Goal: Task Accomplishment & Management: Use online tool/utility

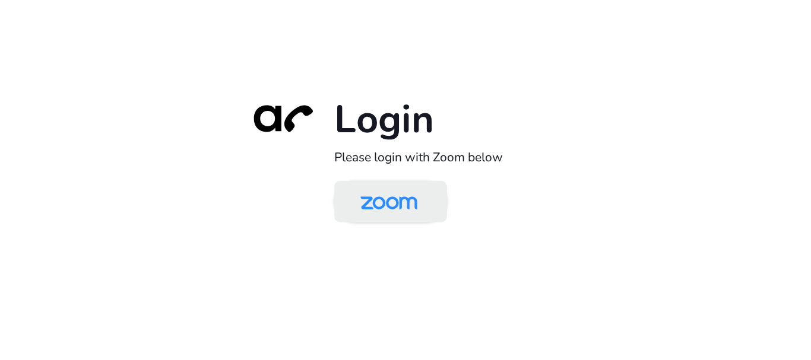
click at [372, 204] on img at bounding box center [389, 202] width 82 height 39
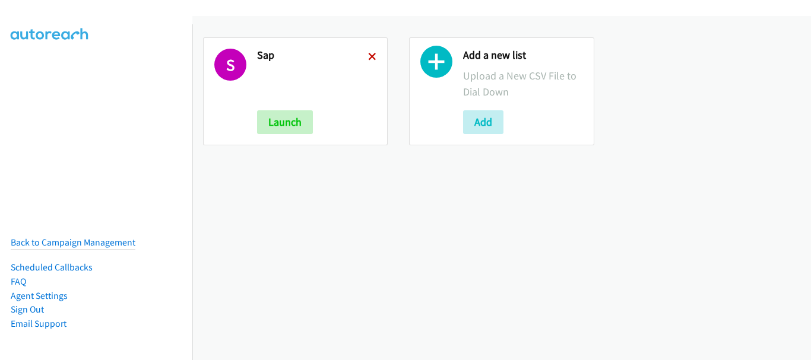
click at [368, 56] on icon at bounding box center [372, 57] width 8 height 8
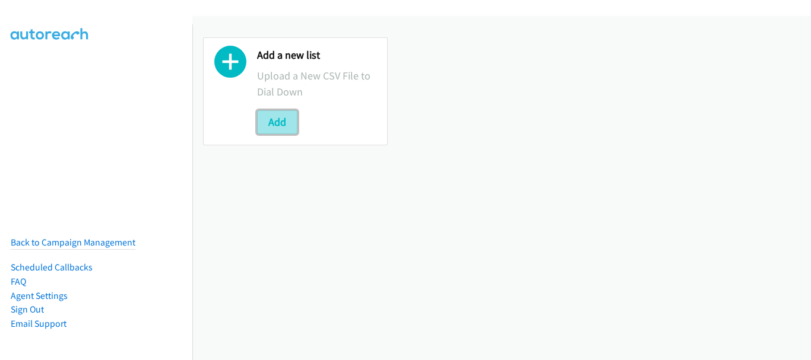
click at [285, 119] on button "Add" at bounding box center [277, 122] width 40 height 24
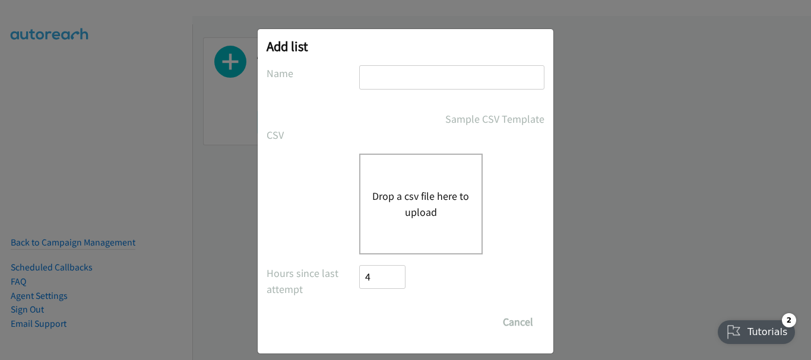
click at [430, 75] on input "text" at bounding box center [451, 77] width 185 height 24
type input "SAP"
click at [417, 208] on button "Drop a csv file here to upload" at bounding box center [420, 204] width 97 height 32
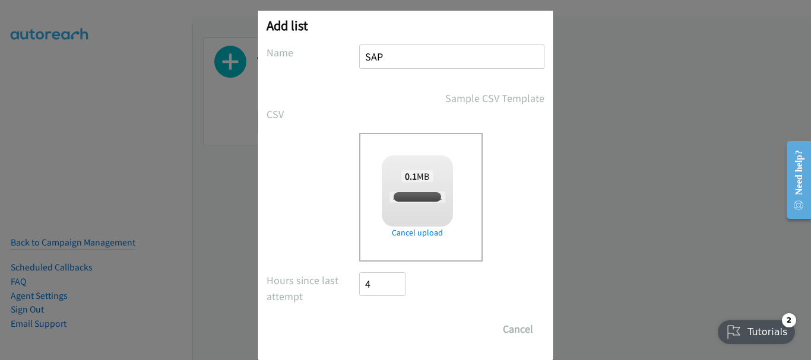
scroll to position [40, 0]
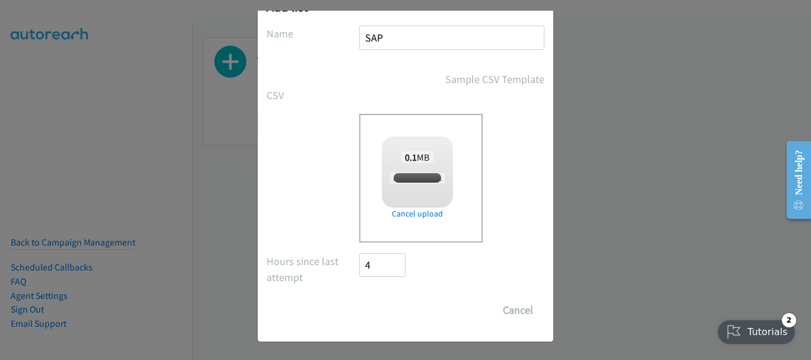
checkbox input "true"
click at [385, 308] on input "Save List" at bounding box center [390, 311] width 62 height 24
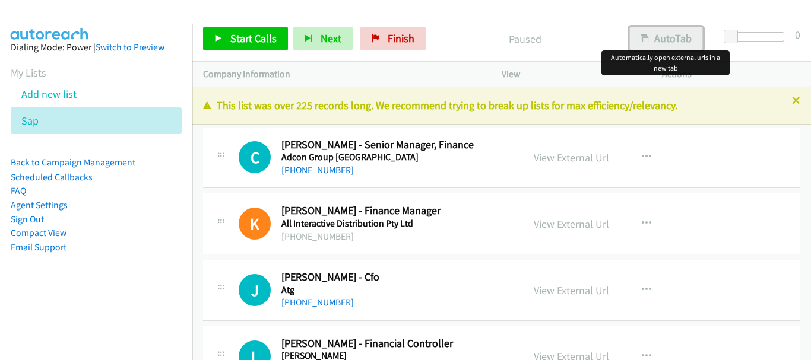
click at [669, 0] on div "Start Calls Pause Next Finish Paused AutoTab AutoTab 0 Company Information Info…" at bounding box center [405, 0] width 811 height 0
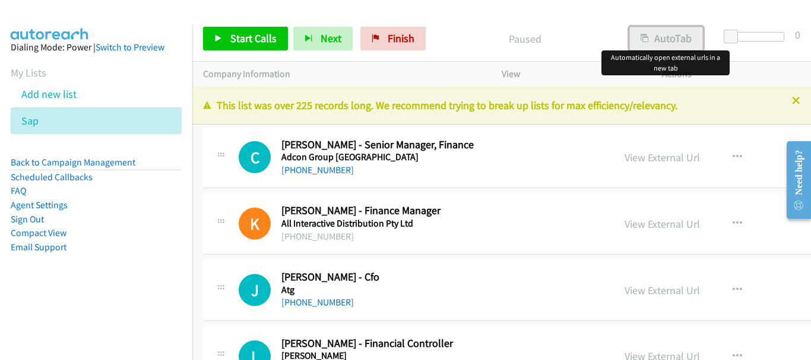
click at [686, 34] on button "AutoTab" at bounding box center [666, 39] width 74 height 24
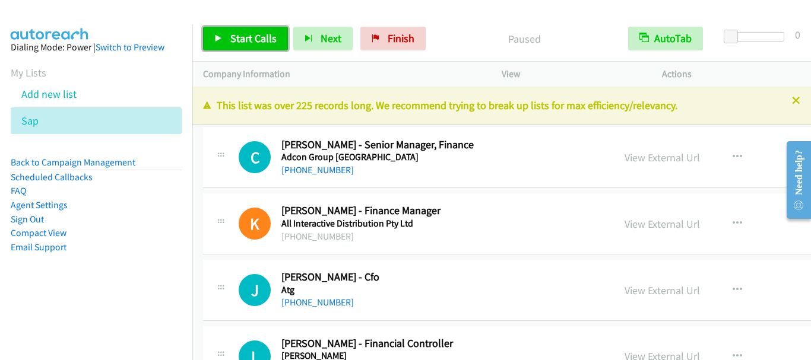
click at [245, 36] on span "Start Calls" at bounding box center [253, 38] width 46 height 14
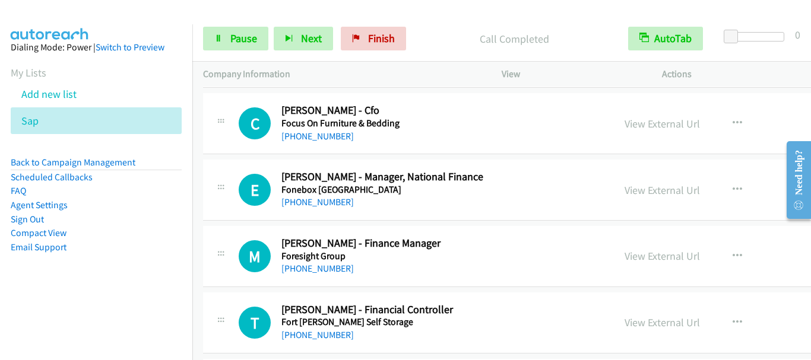
scroll to position [1544, 0]
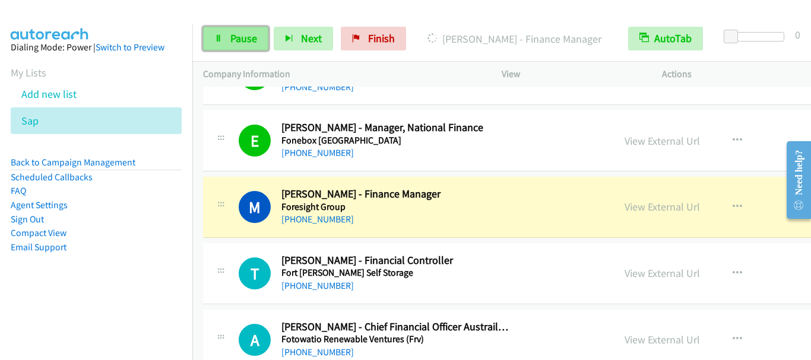
click at [242, 43] on span "Pause" at bounding box center [243, 38] width 27 height 14
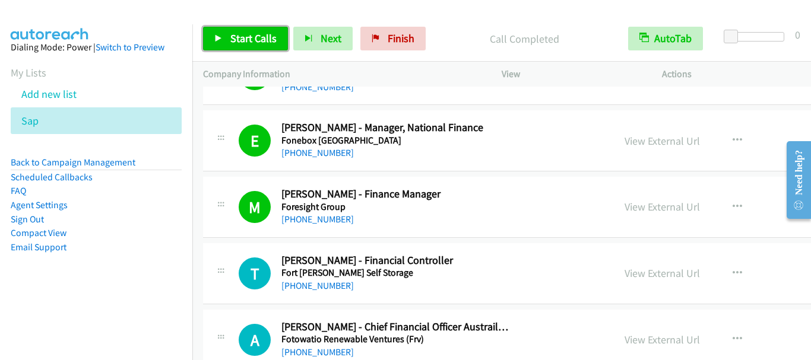
click at [261, 45] on link "Start Calls" at bounding box center [245, 39] width 85 height 24
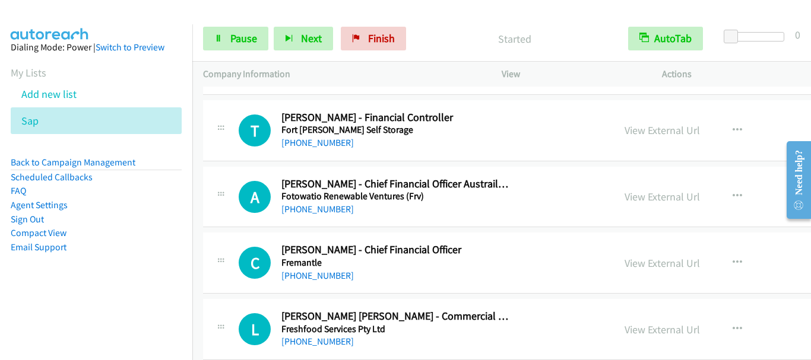
scroll to position [1722, 0]
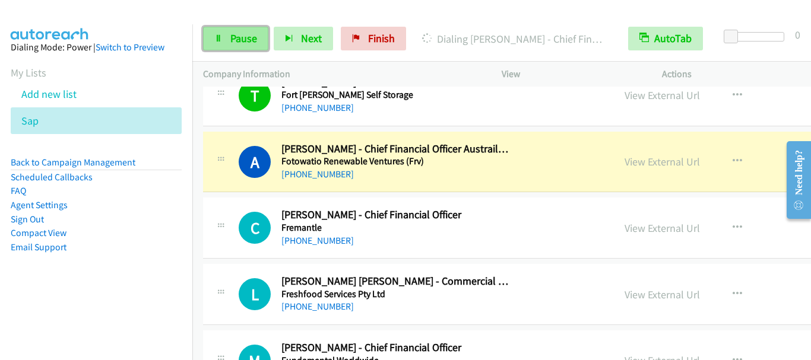
click at [243, 38] on span "Pause" at bounding box center [243, 38] width 27 height 14
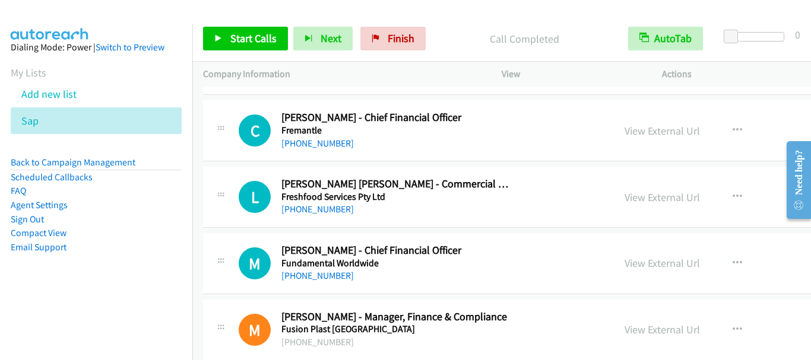
scroll to position [1841, 0]
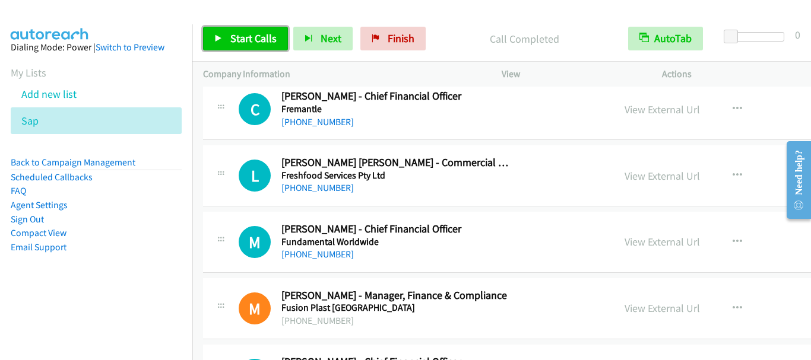
click at [239, 43] on span "Start Calls" at bounding box center [253, 38] width 46 height 14
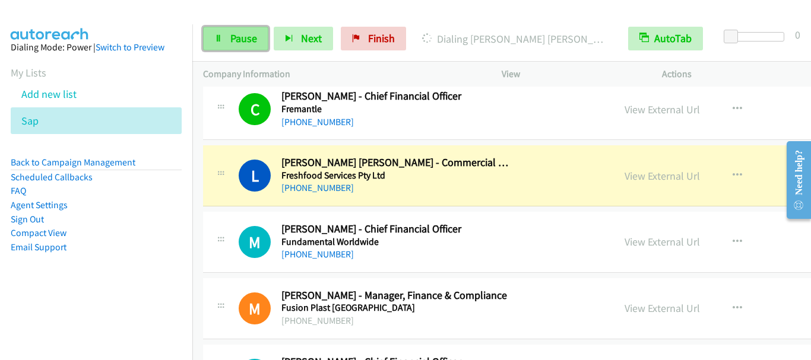
click at [237, 45] on span "Pause" at bounding box center [243, 38] width 27 height 14
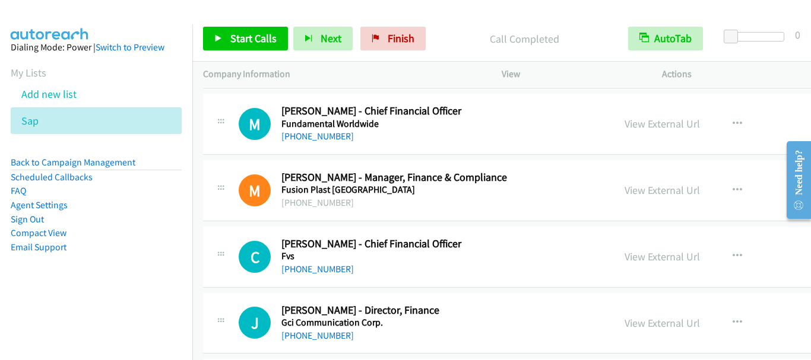
scroll to position [1960, 0]
click at [254, 39] on span "Start Calls" at bounding box center [253, 38] width 46 height 14
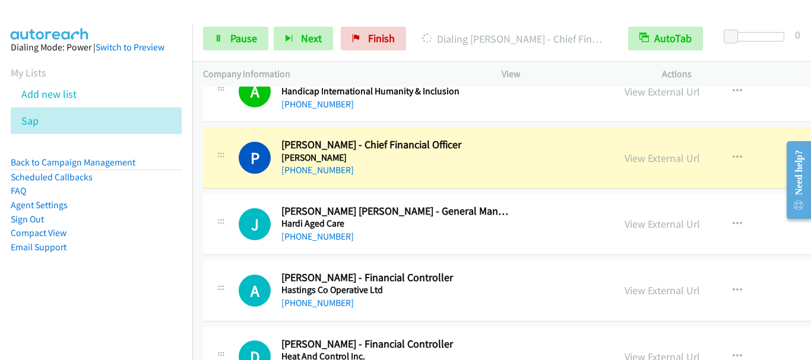
scroll to position [3325, 0]
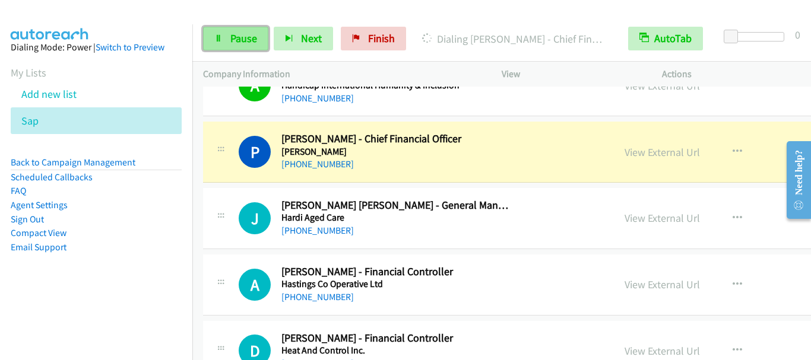
click at [230, 40] on span "Pause" at bounding box center [243, 38] width 27 height 14
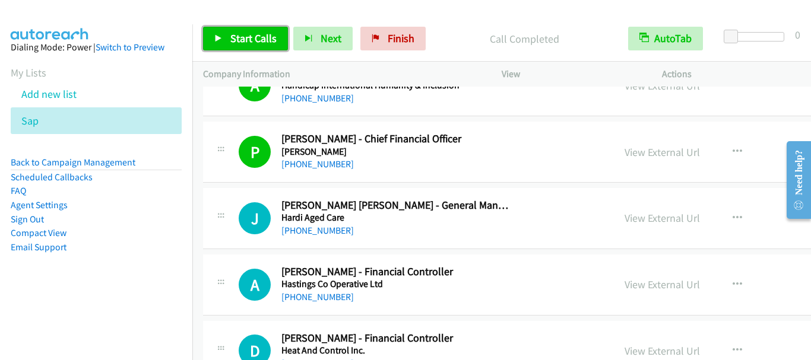
click at [254, 40] on span "Start Calls" at bounding box center [253, 38] width 46 height 14
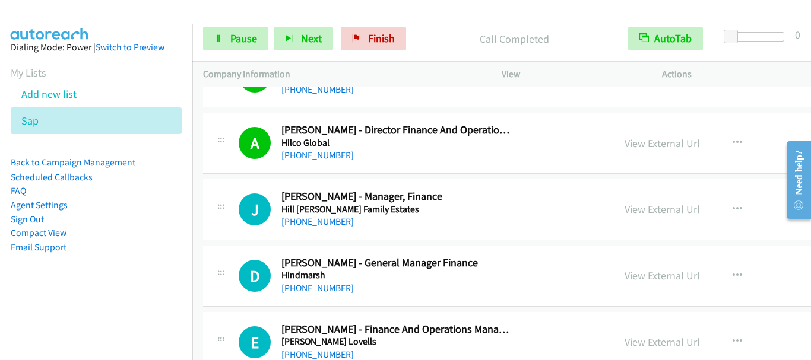
scroll to position [3741, 0]
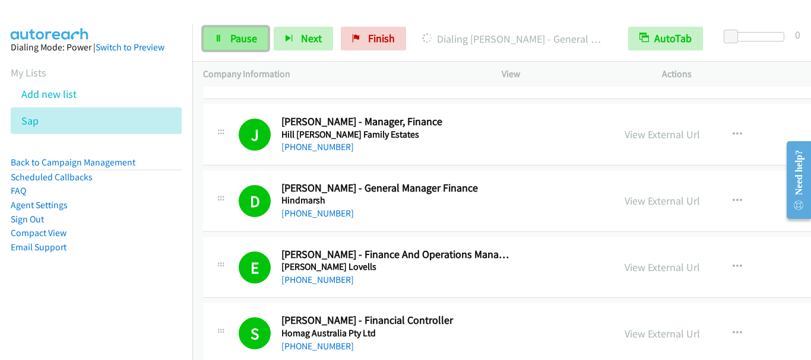
click at [251, 43] on span "Pause" at bounding box center [243, 38] width 27 height 14
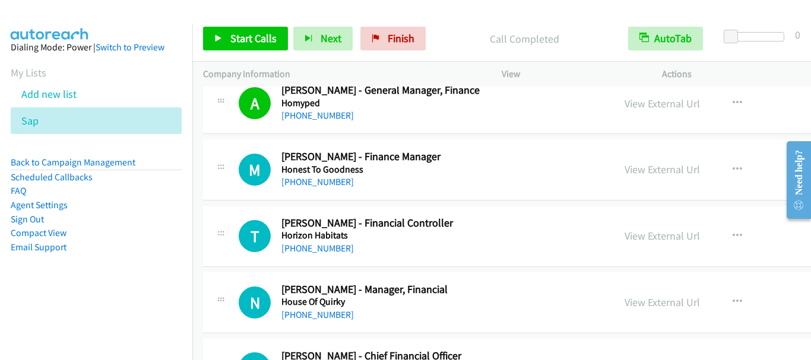
scroll to position [4097, 0]
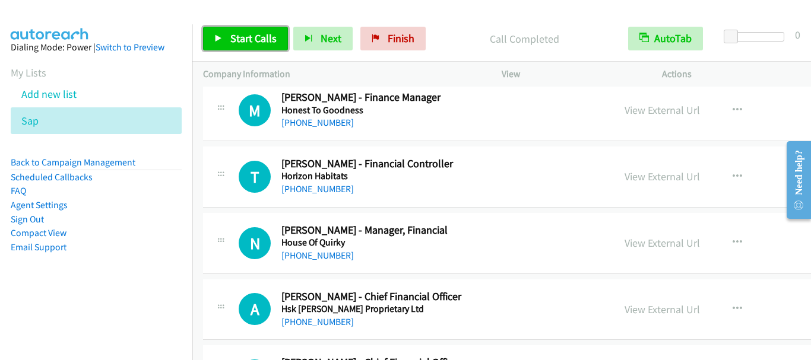
click at [247, 41] on span "Start Calls" at bounding box center [253, 38] width 46 height 14
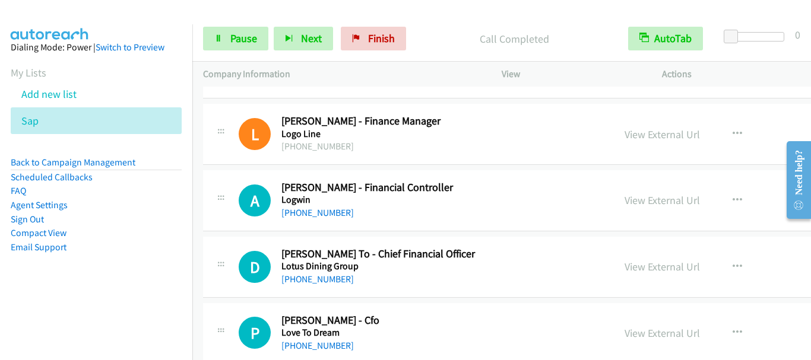
scroll to position [8670, 0]
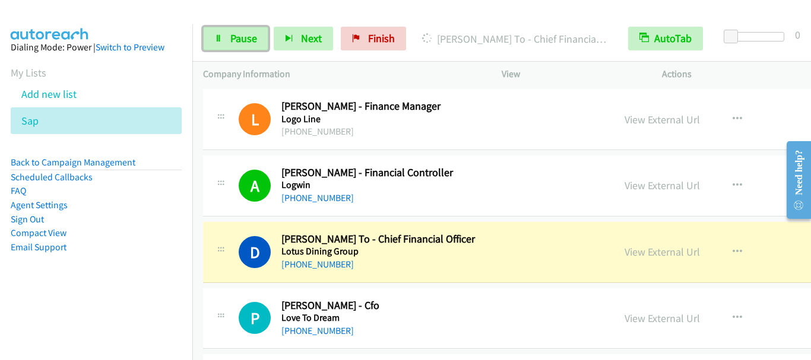
drag, startPoint x: 254, startPoint y: 47, endPoint x: 486, endPoint y: 4, distance: 236.2
click at [255, 47] on link "Pause" at bounding box center [235, 39] width 65 height 24
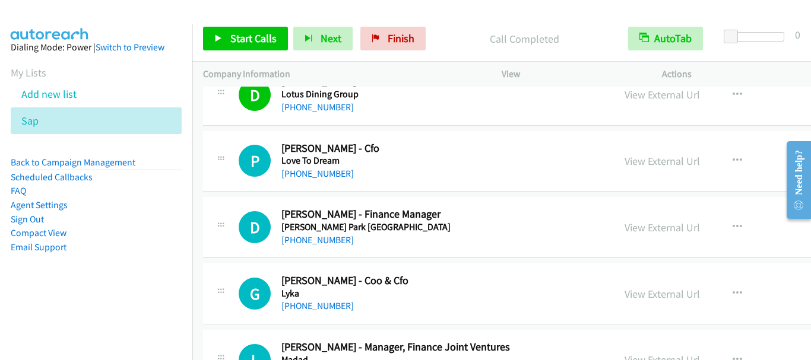
scroll to position [8848, 0]
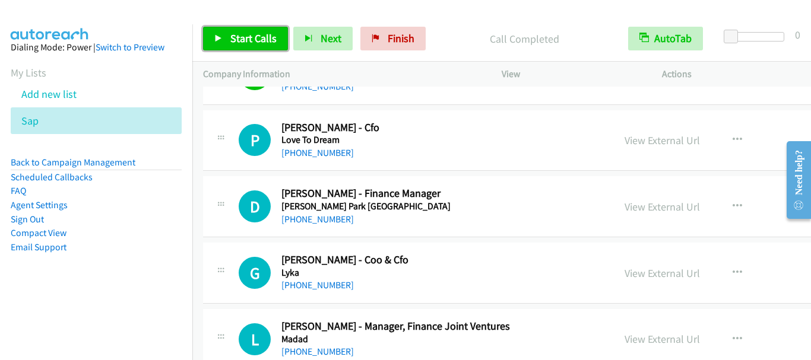
click at [259, 40] on span "Start Calls" at bounding box center [253, 38] width 46 height 14
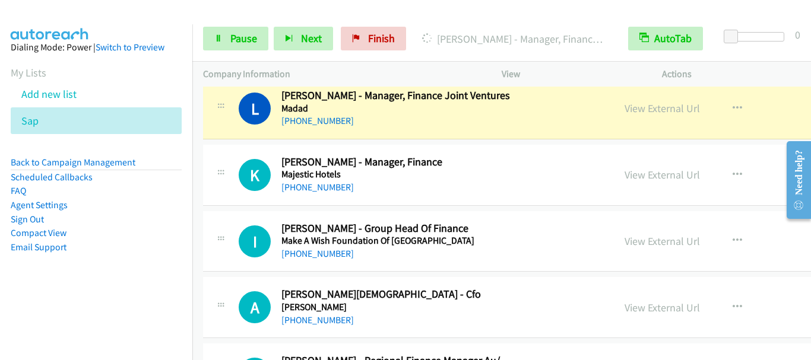
scroll to position [9086, 0]
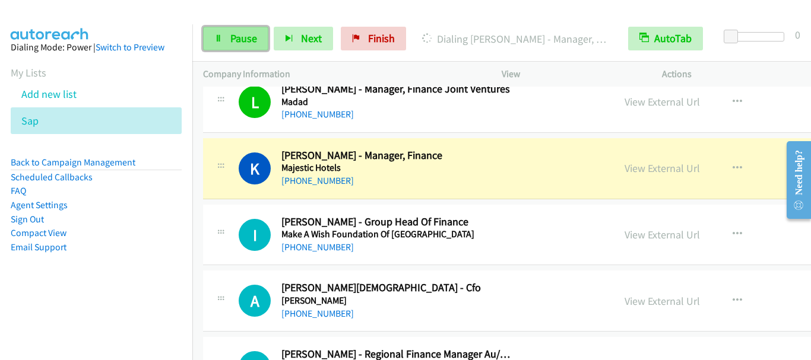
click at [251, 39] on span "Pause" at bounding box center [243, 38] width 27 height 14
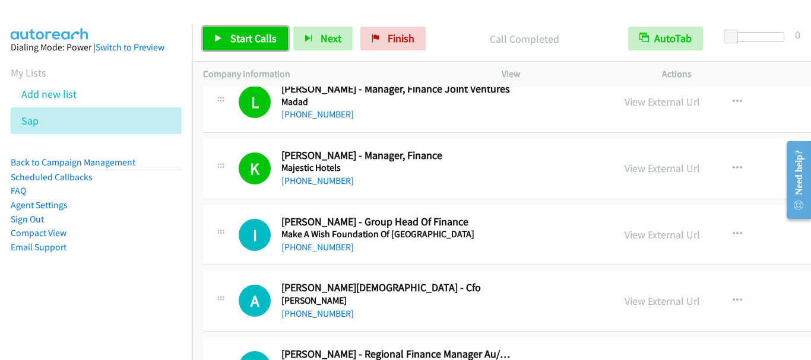
click at [253, 50] on link "Start Calls" at bounding box center [245, 39] width 85 height 24
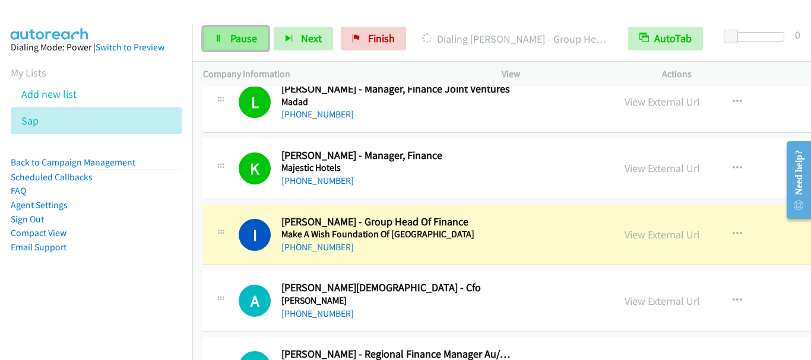
click at [241, 45] on link "Pause" at bounding box center [235, 39] width 65 height 24
